Goal: Task Accomplishment & Management: Complete application form

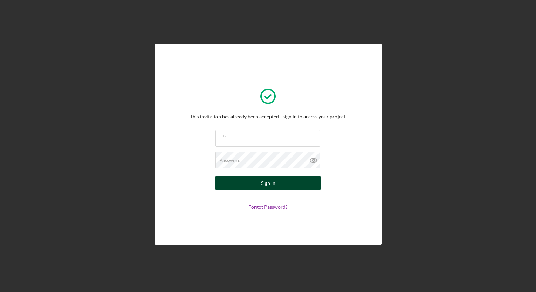
type input "[EMAIL_ADDRESS][DOMAIN_NAME]"
click at [294, 183] on button "Sign In" at bounding box center [267, 183] width 105 height 14
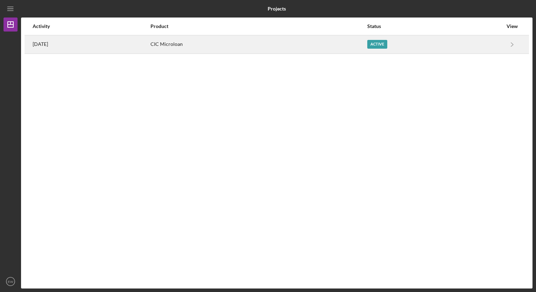
click at [366, 45] on div "CIC Microloan" at bounding box center [258, 45] width 216 height 18
